Goal: Task Accomplishment & Management: Use online tool/utility

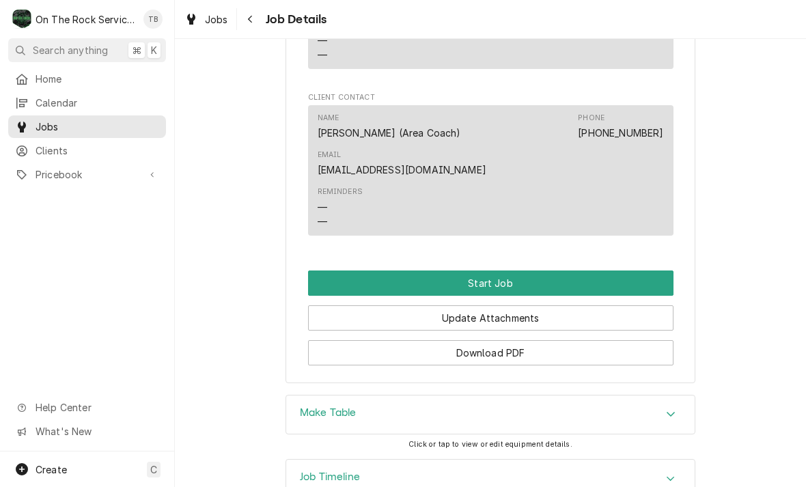
scroll to position [1136, 0]
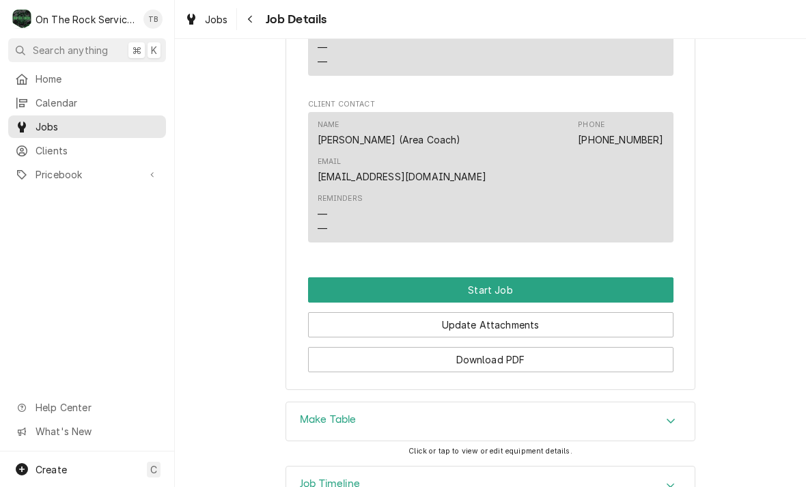
click at [489, 282] on button "Start Job" at bounding box center [490, 289] width 365 height 25
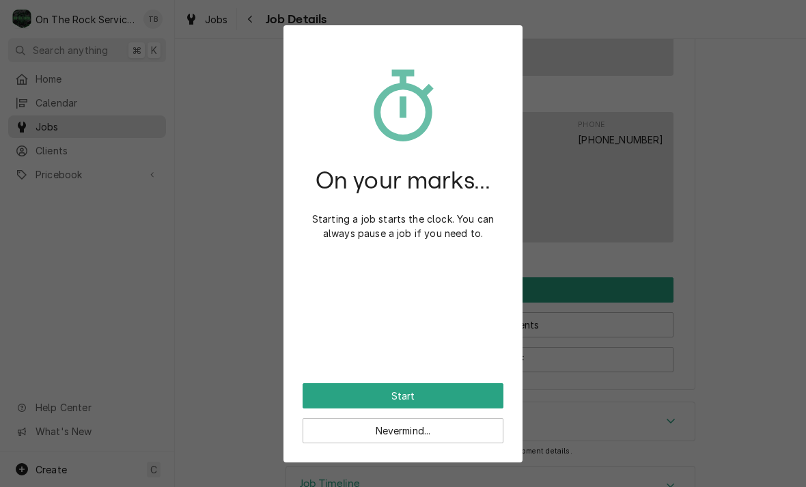
click at [414, 388] on button "Start" at bounding box center [403, 395] width 201 height 25
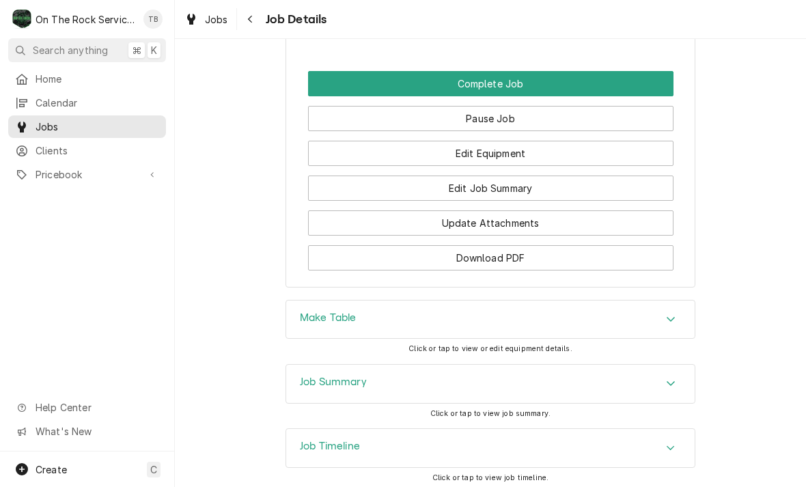
scroll to position [1390, 0]
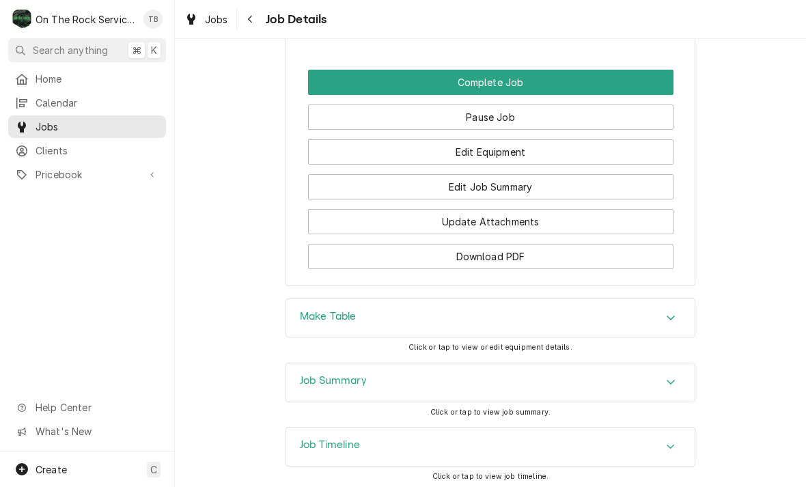
click at [669, 316] on icon "Accordion Header" at bounding box center [671, 318] width 8 height 5
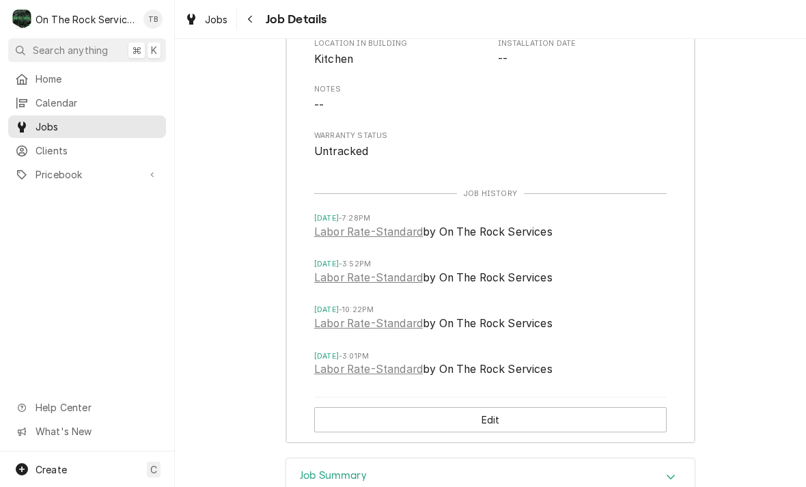
scroll to position [1844, 0]
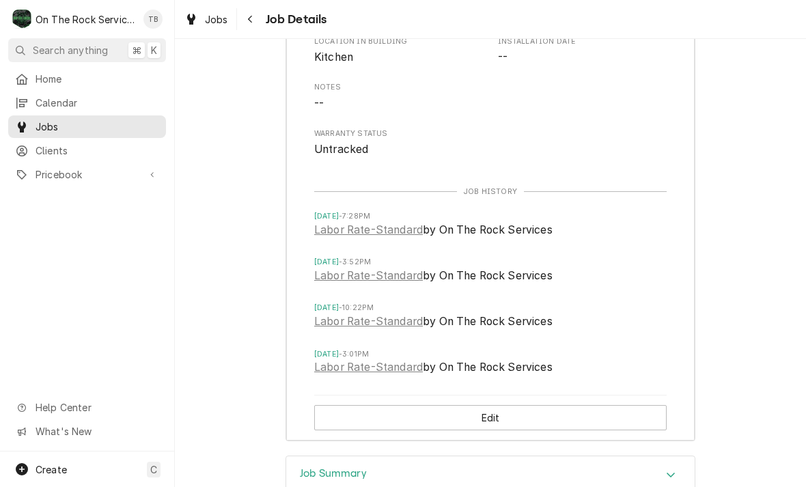
click at [578, 111] on div "Equipment Category Refrigeration Equipment Type Prep Table Manufacturer Randell…" at bounding box center [490, 28] width 352 height 260
click at [391, 222] on link "Labor Rate-Standard" at bounding box center [368, 230] width 109 height 16
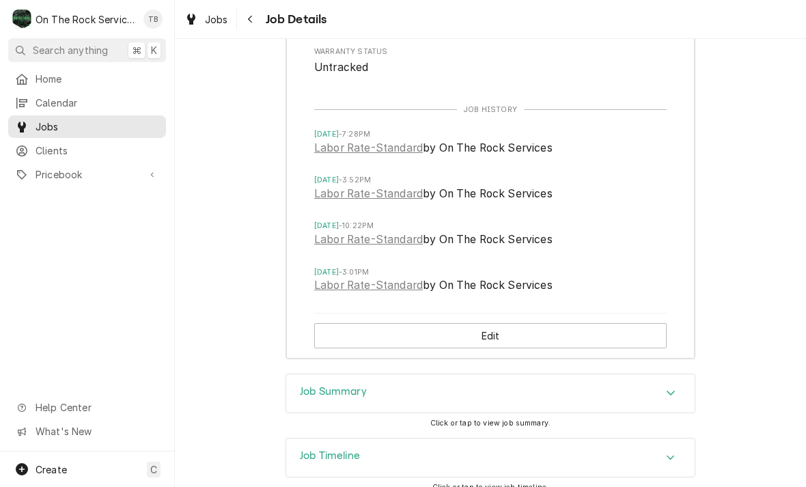
scroll to position [1935, 0]
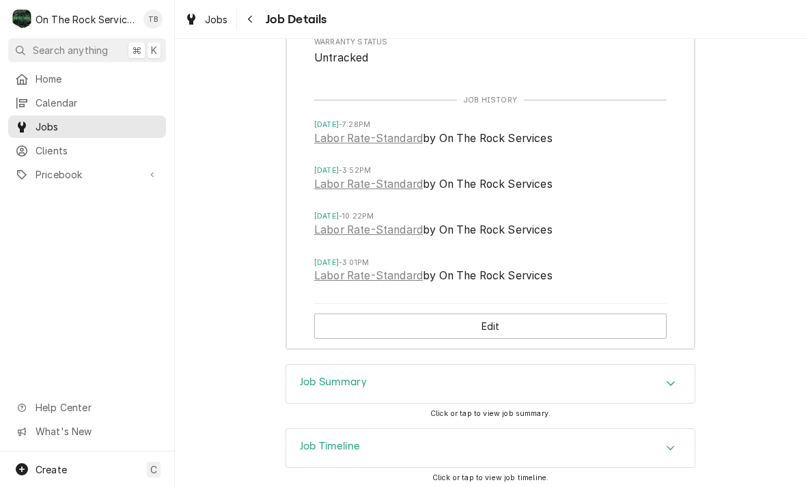
click at [387, 176] on link "Labor Rate-Standard" at bounding box center [368, 184] width 109 height 16
click at [404, 222] on link "Labor Rate-Standard" at bounding box center [368, 230] width 109 height 16
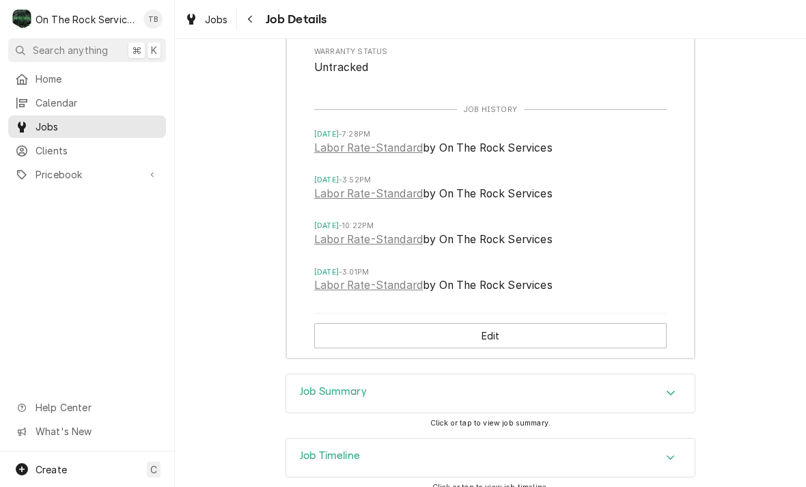
scroll to position [1923, 0]
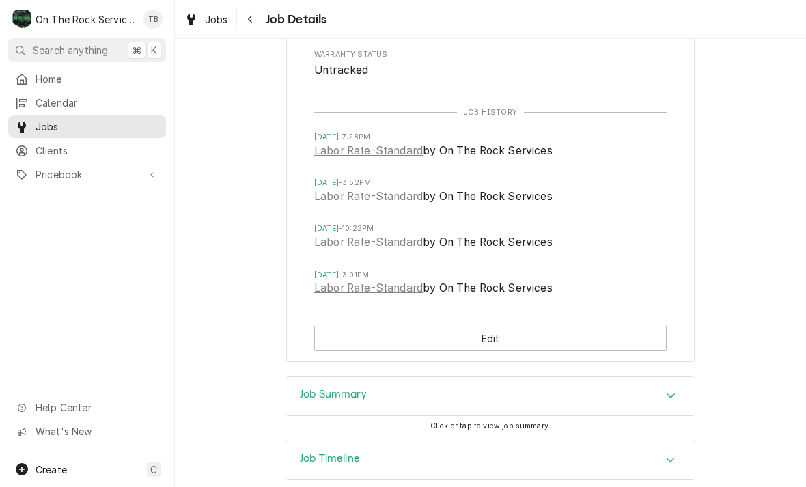
click at [370, 143] on link "Labor Rate-Standard" at bounding box center [368, 151] width 109 height 16
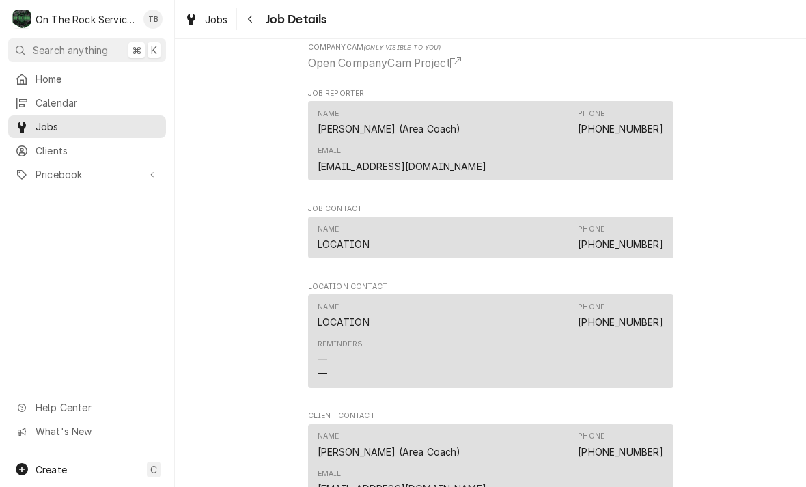
scroll to position [872, 0]
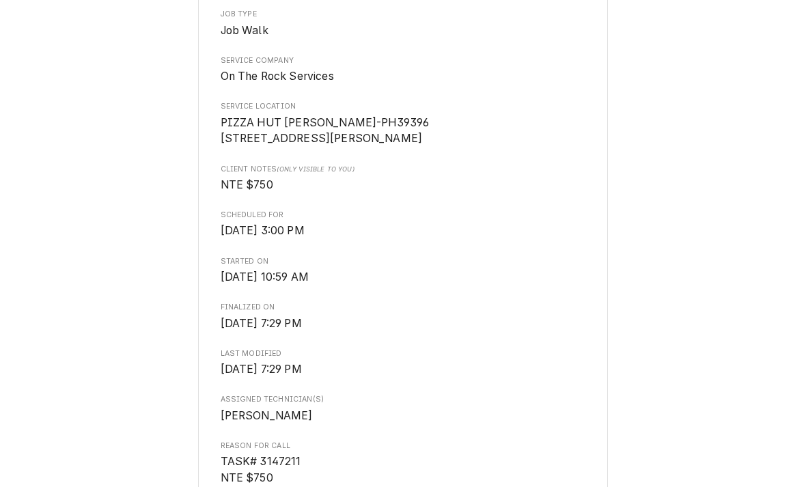
scroll to position [225, 0]
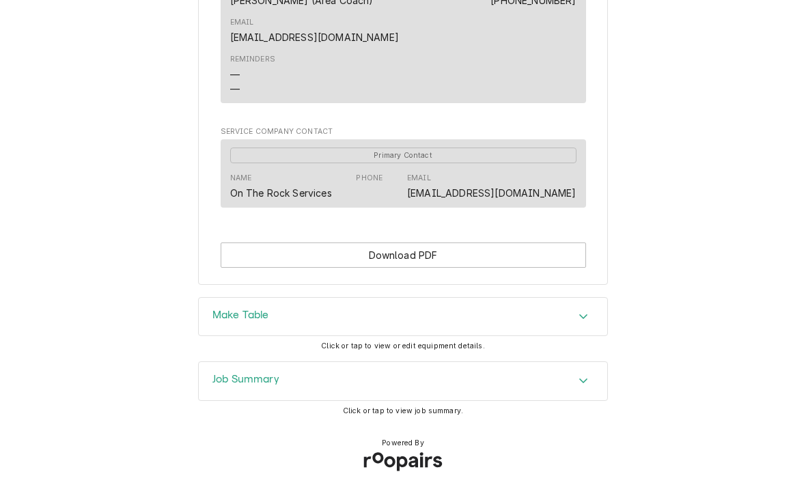
scroll to position [1082, 0]
click at [460, 251] on button "Download PDF" at bounding box center [403, 255] width 365 height 25
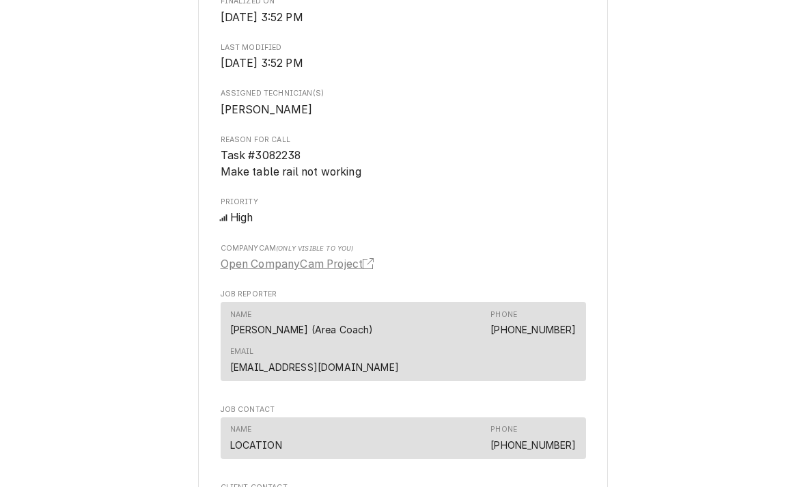
scroll to position [562, 0]
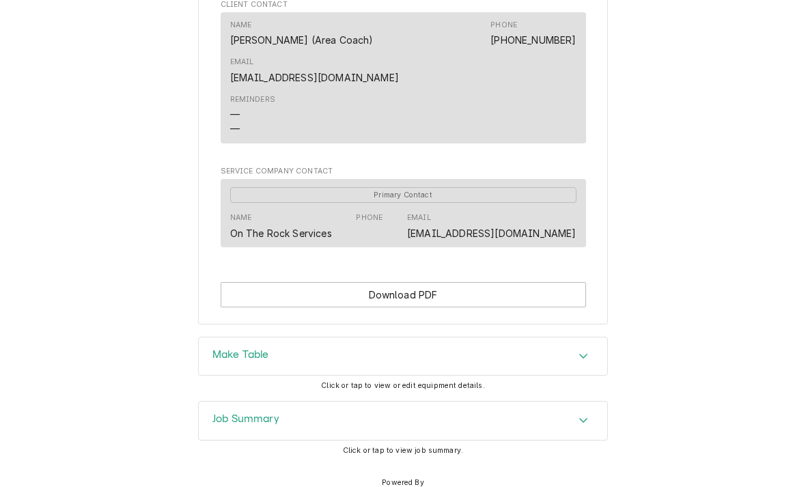
scroll to position [1076, 0]
click at [426, 307] on button "Download PDF" at bounding box center [403, 293] width 365 height 25
